Goal: Task Accomplishment & Management: Manage account settings

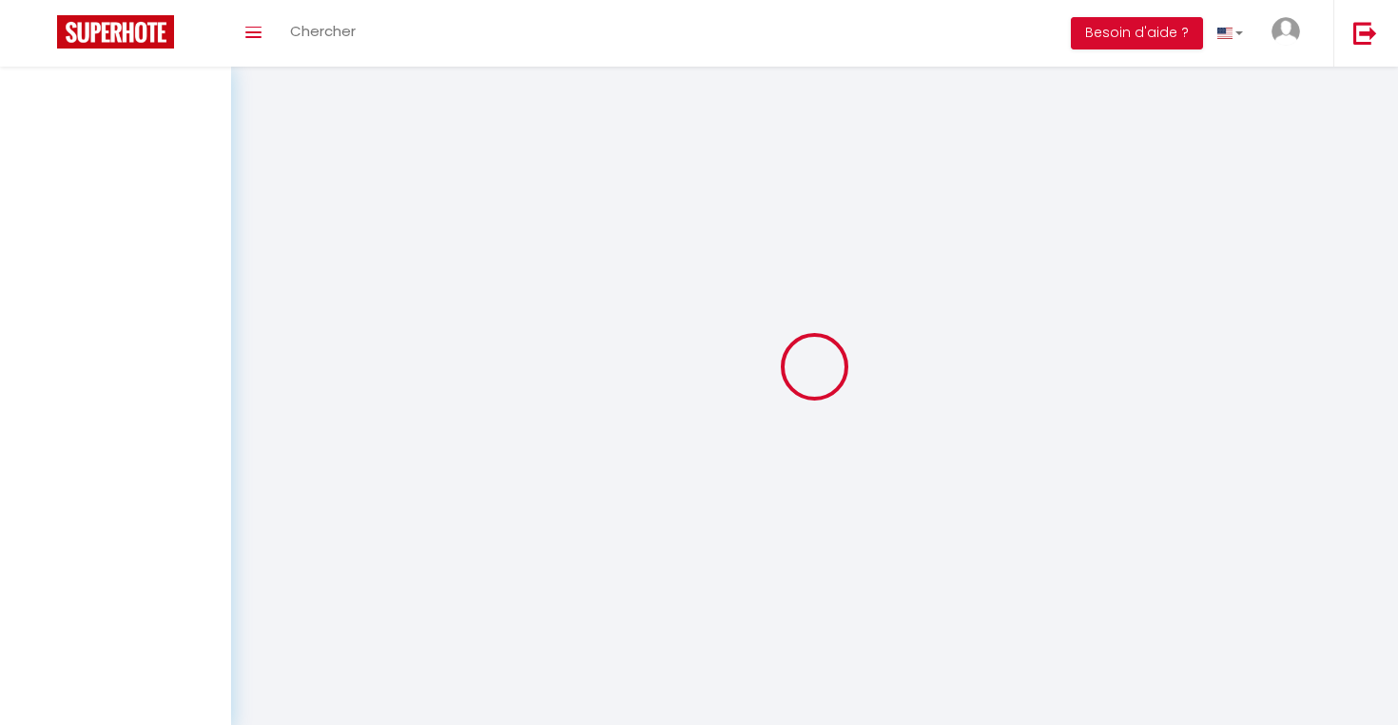
type input "[PERSON_NAME]"
type input "[DEMOGRAPHIC_DATA]"
type input "[EMAIL_ADDRESS][DOMAIN_NAME]"
type input "0611911458"
type input "[STREET_ADDRESS][PERSON_NAME]"
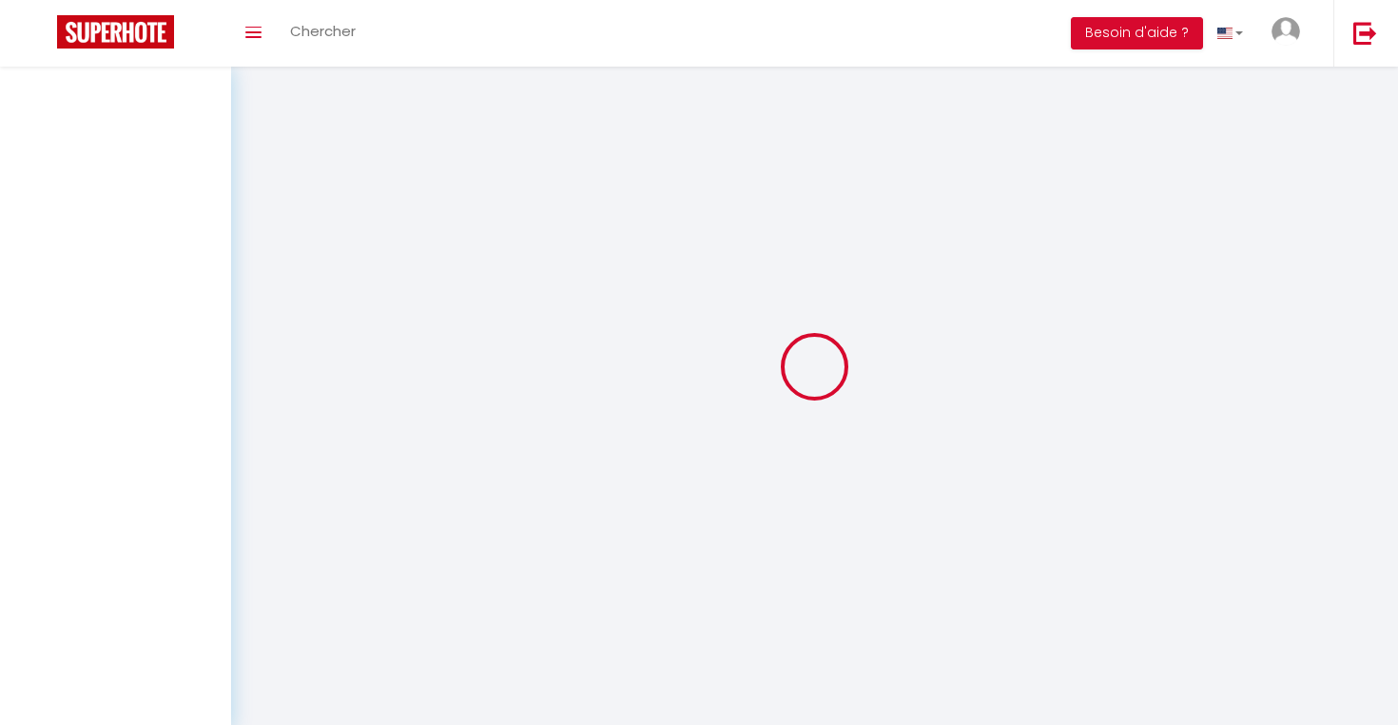
type input "34500"
type input "Béziers"
type input "iDVOAvDnkBMJHGiPOZZ2eArpF"
type input "UmCtgqJVvtKS7OkuwtgjT1ClV"
type input "iDVOAvDnkBMJHGiPOZZ2eArpF"
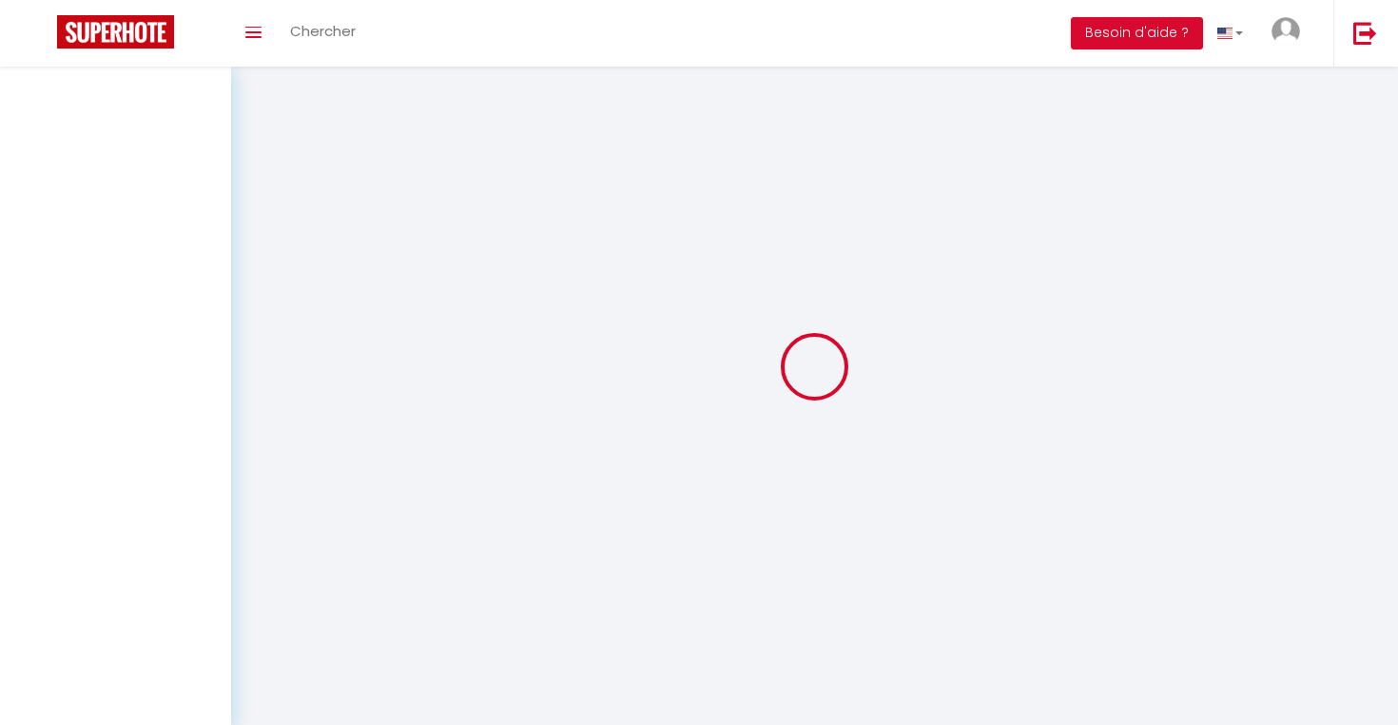
type input "UmCtgqJVvtKS7OkuwtgjT1ClV"
type input "[URL][DOMAIN_NAME]"
select select "28"
select select "fr"
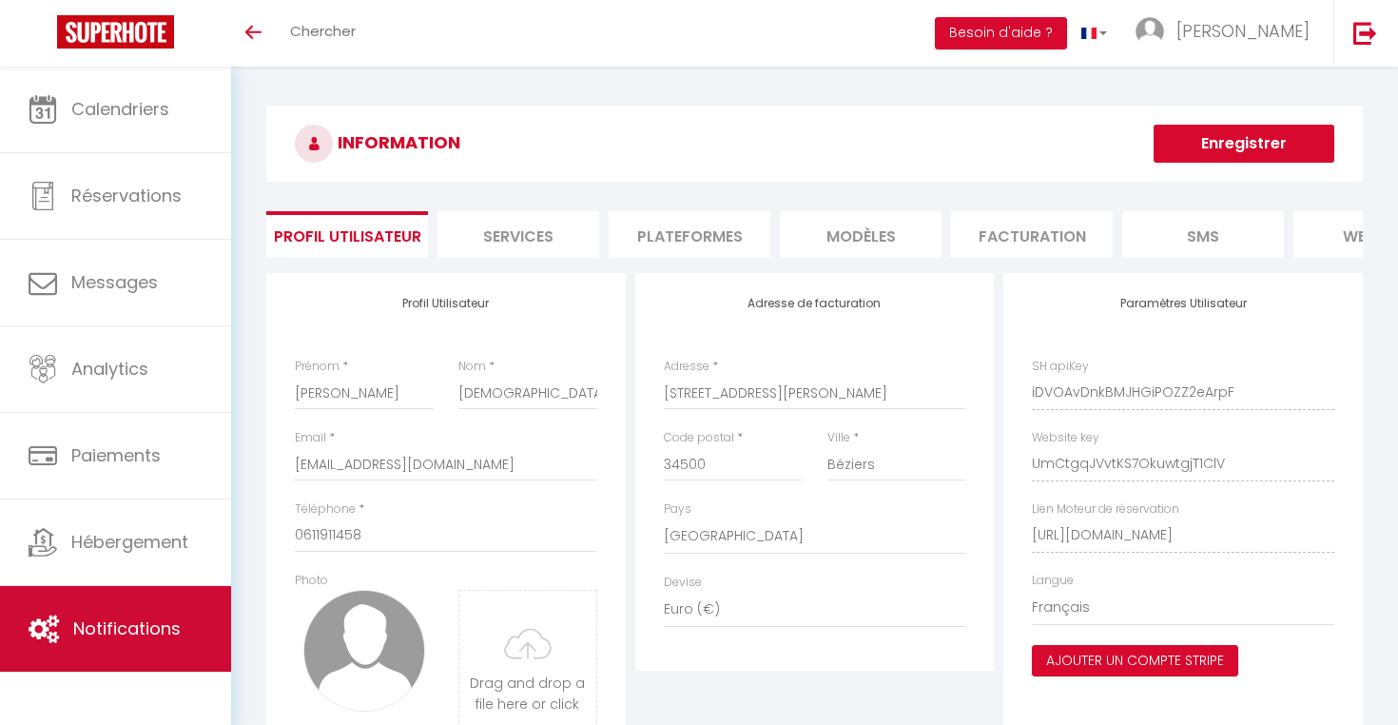
click at [123, 641] on link "Notifications" at bounding box center [115, 629] width 231 height 86
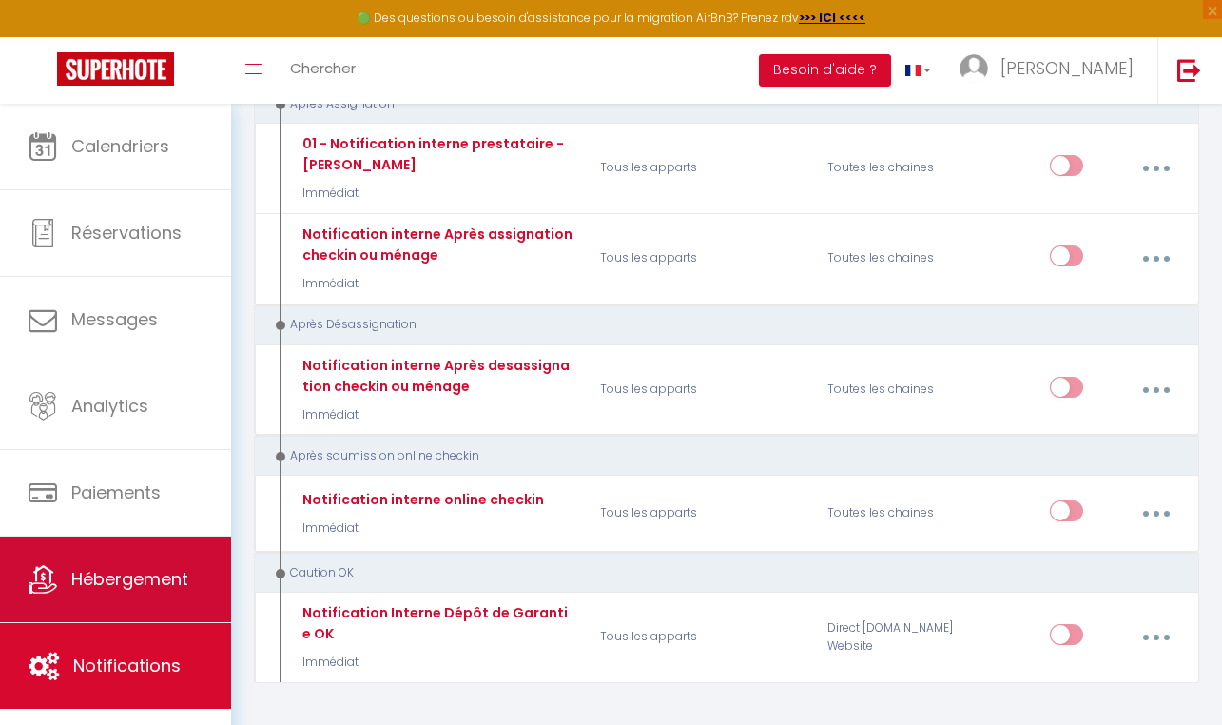
scroll to position [4007, 0]
